Goal: Use online tool/utility: Utilize a website feature to perform a specific function

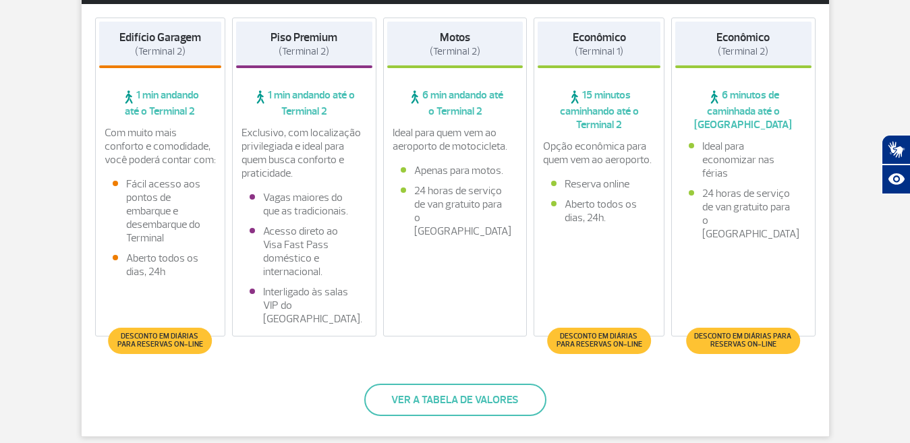
scroll to position [270, 0]
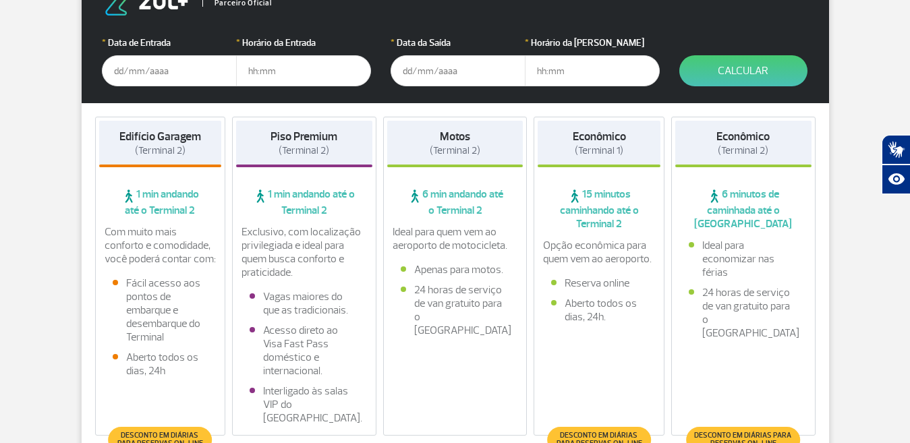
click at [156, 72] on input "text" at bounding box center [169, 70] width 135 height 31
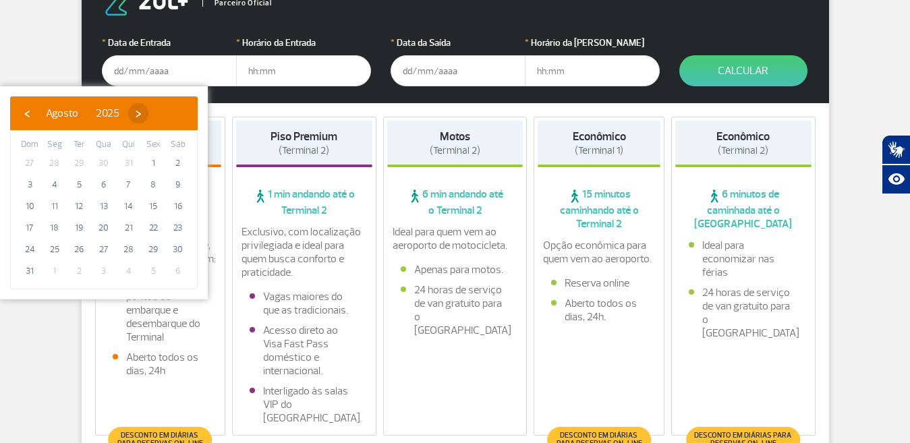
click at [148, 114] on span "›" at bounding box center [138, 113] width 20 height 20
click at [160, 114] on span "›" at bounding box center [150, 113] width 20 height 20
click at [152, 114] on span "›" at bounding box center [142, 113] width 20 height 20
click at [105, 227] on span "19" at bounding box center [104, 228] width 22 height 22
type input "[DATE]"
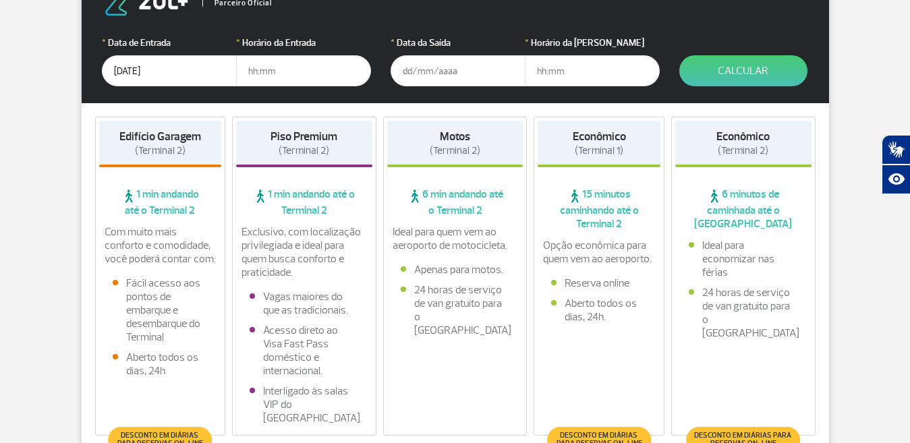
click at [293, 69] on input "text" at bounding box center [303, 70] width 135 height 31
type input "12:00"
click at [480, 69] on input "text" at bounding box center [457, 70] width 135 height 31
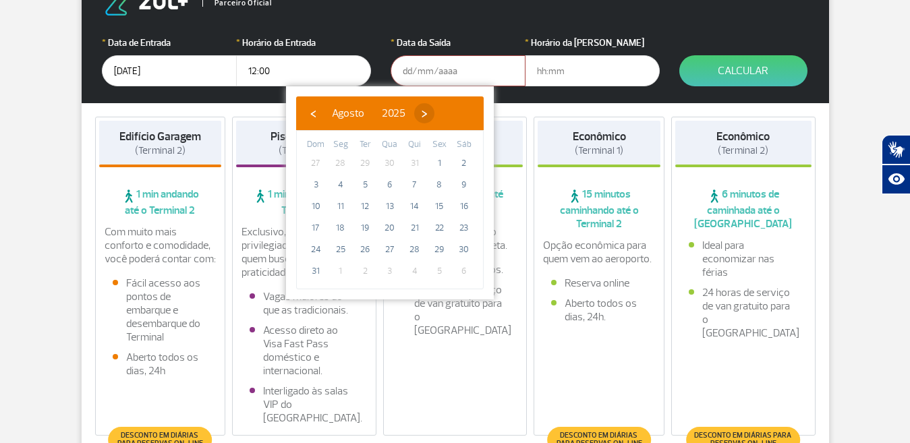
click at [434, 111] on span "›" at bounding box center [424, 113] width 20 height 20
click at [446, 111] on span "›" at bounding box center [436, 113] width 20 height 20
click at [438, 111] on span "›" at bounding box center [428, 113] width 20 height 20
click at [340, 247] on span "24" at bounding box center [341, 250] width 22 height 22
type input "[DATE]"
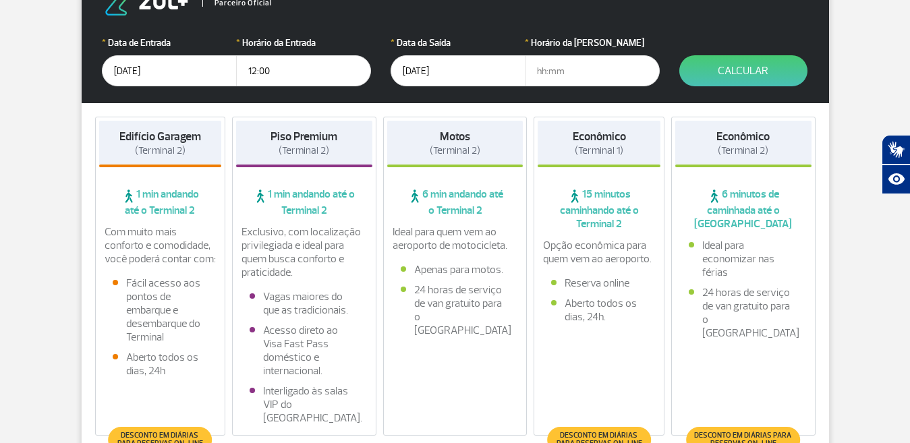
click at [573, 68] on input "text" at bounding box center [592, 70] width 135 height 31
type input "1"
type input "22:00"
click at [751, 75] on button "Calcular" at bounding box center [743, 70] width 128 height 31
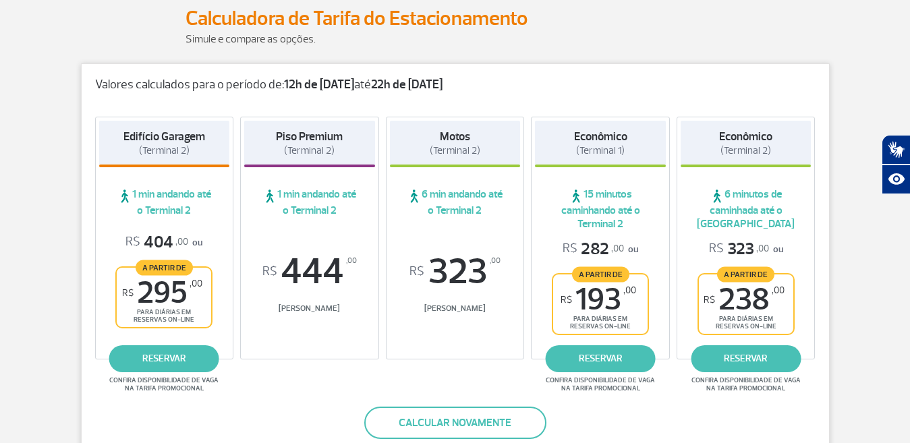
scroll to position [0, 0]
